Goal: Task Accomplishment & Management: Complete application form

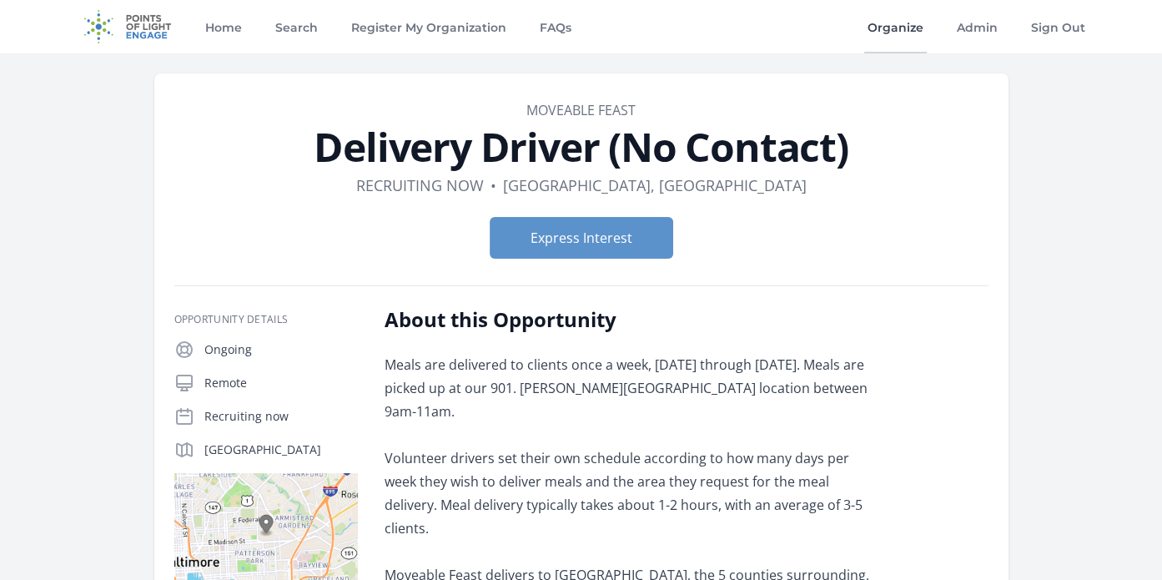
click at [905, 30] on link "Organize" at bounding box center [895, 26] width 63 height 53
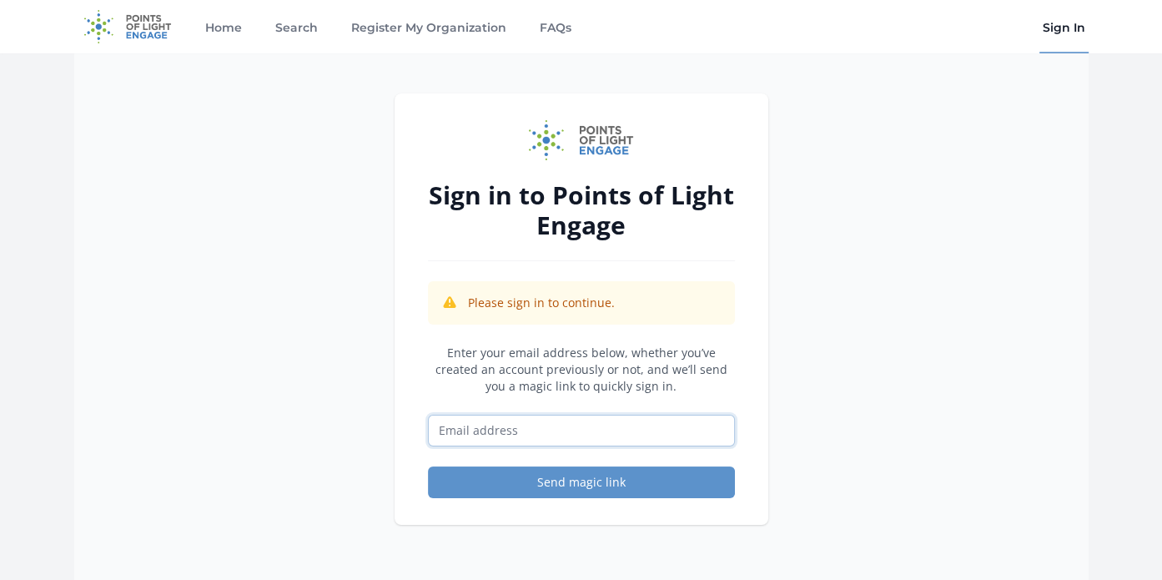
click at [482, 430] on input "Email address" at bounding box center [581, 431] width 307 height 32
type input "[EMAIL_ADDRESS][DOMAIN_NAME]"
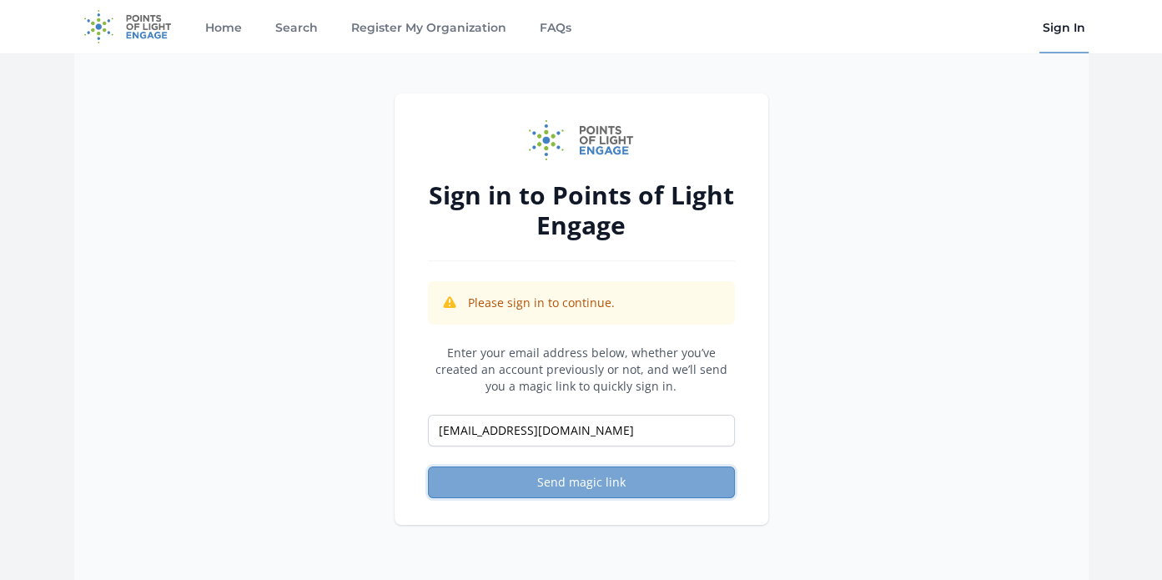
click at [576, 482] on button "Send magic link" at bounding box center [581, 482] width 307 height 32
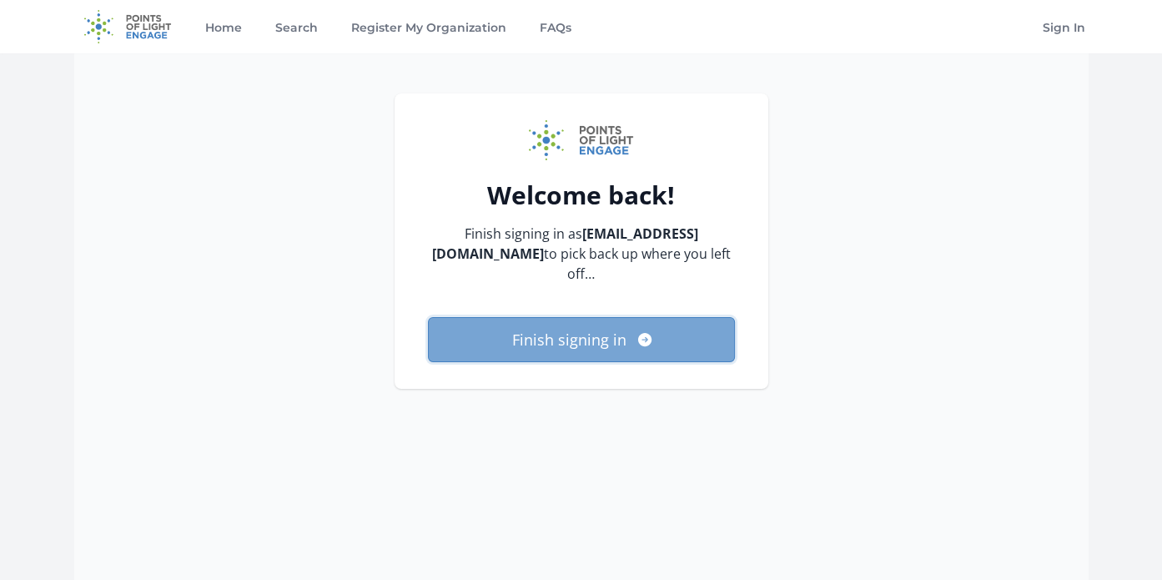
click at [536, 336] on button "Finish signing in" at bounding box center [581, 339] width 307 height 45
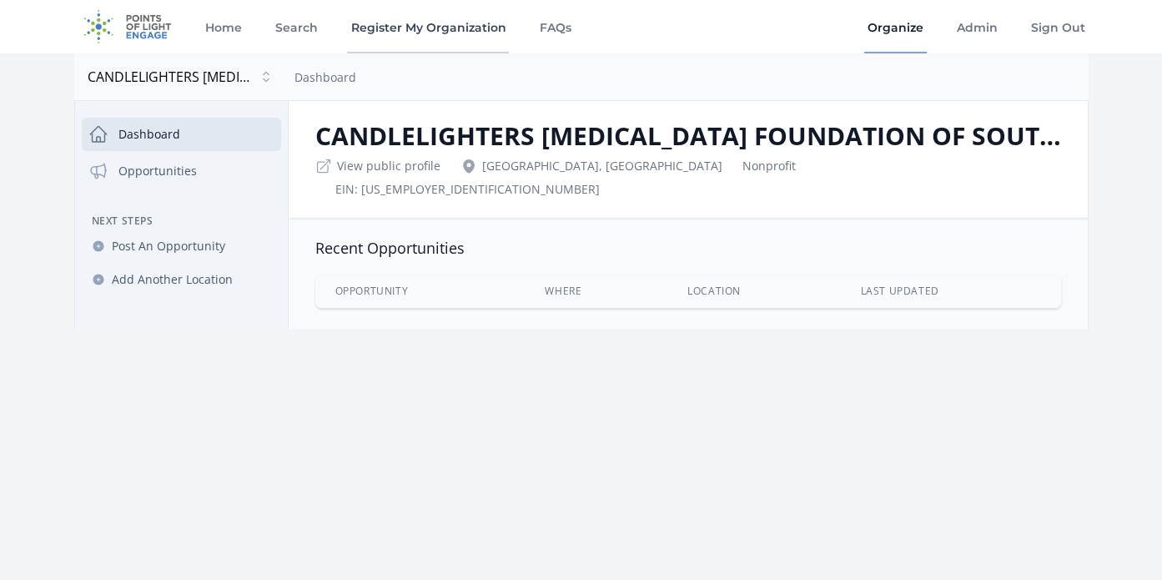
click at [453, 36] on link "Register My Organization" at bounding box center [428, 26] width 162 height 53
